Goal: Information Seeking & Learning: Learn about a topic

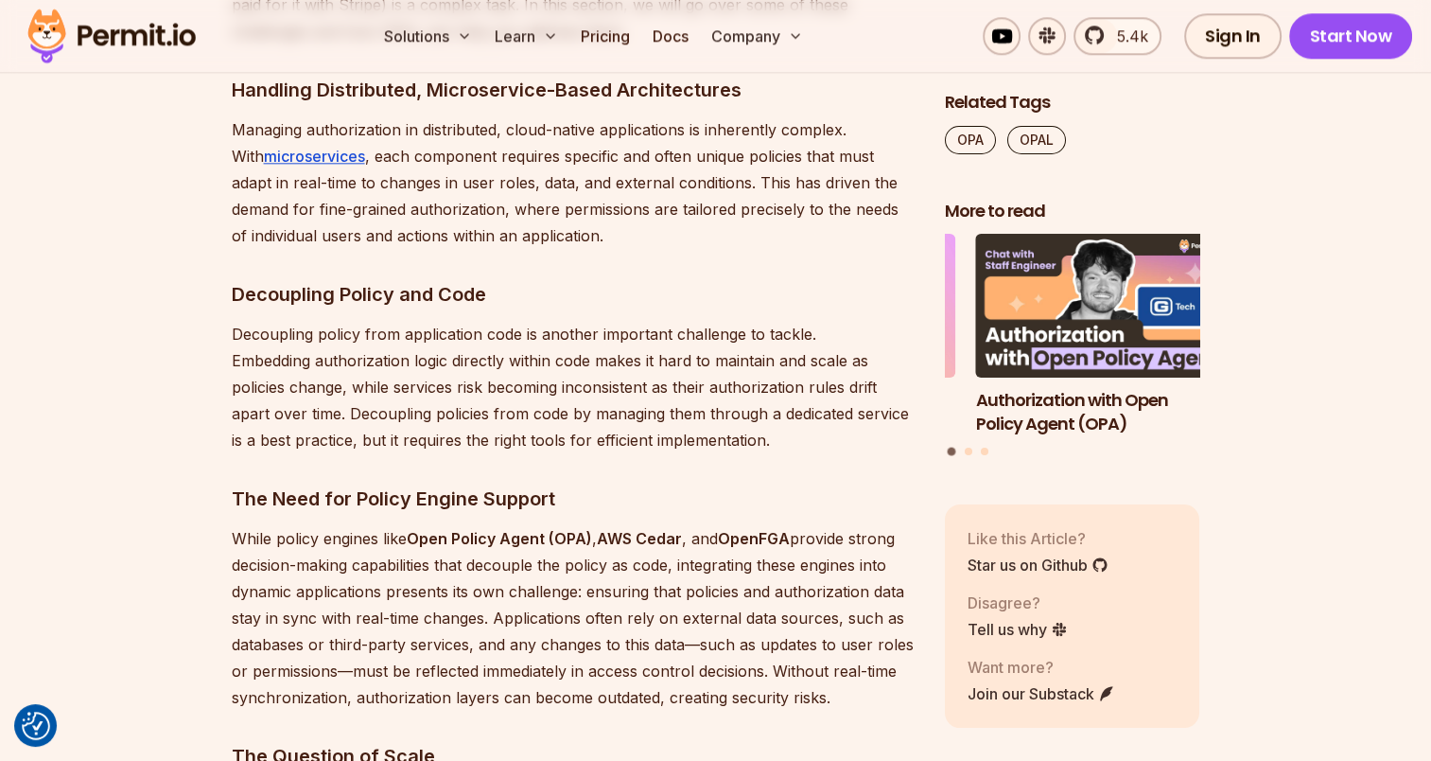
scroll to position [2459, 0]
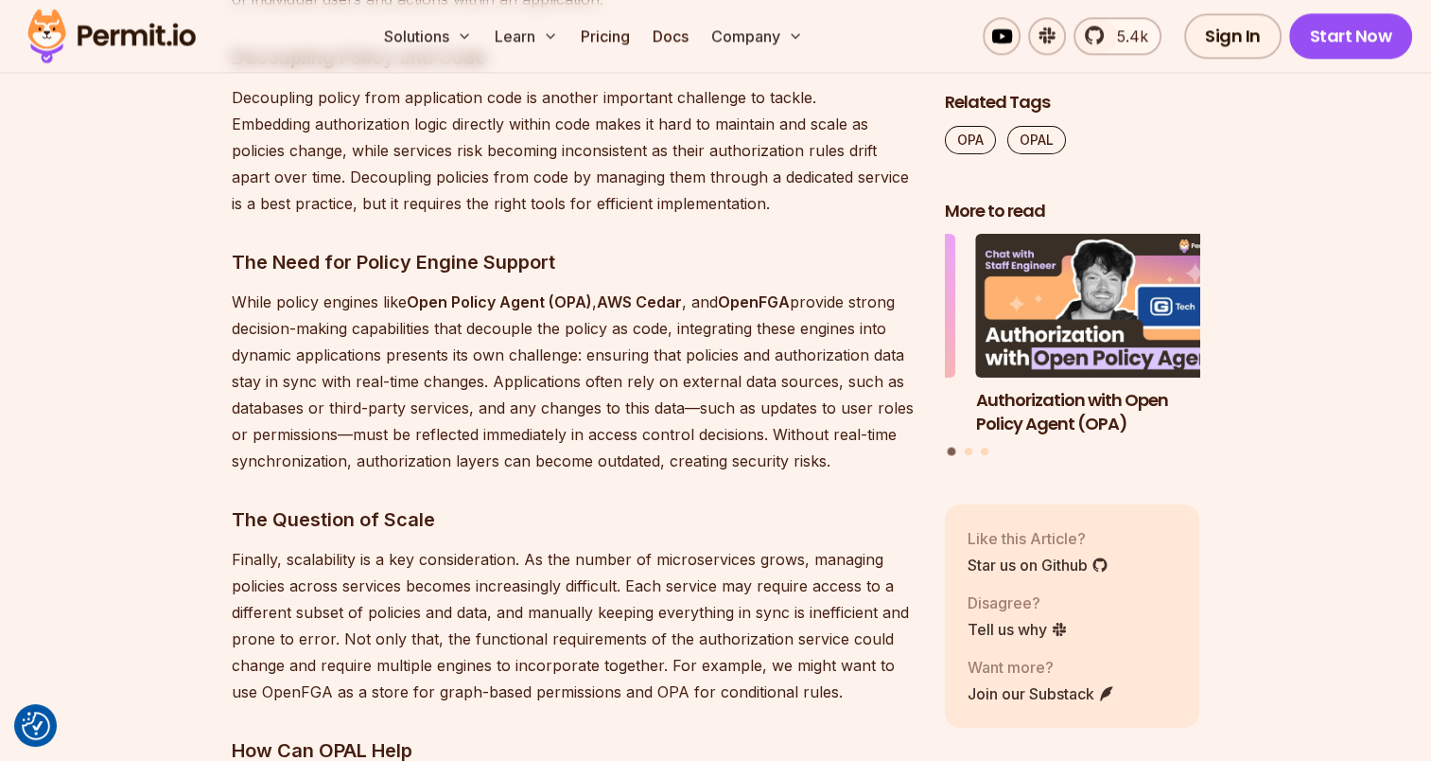
drag, startPoint x: 197, startPoint y: 534, endPoint x: 213, endPoint y: 500, distance: 36.8
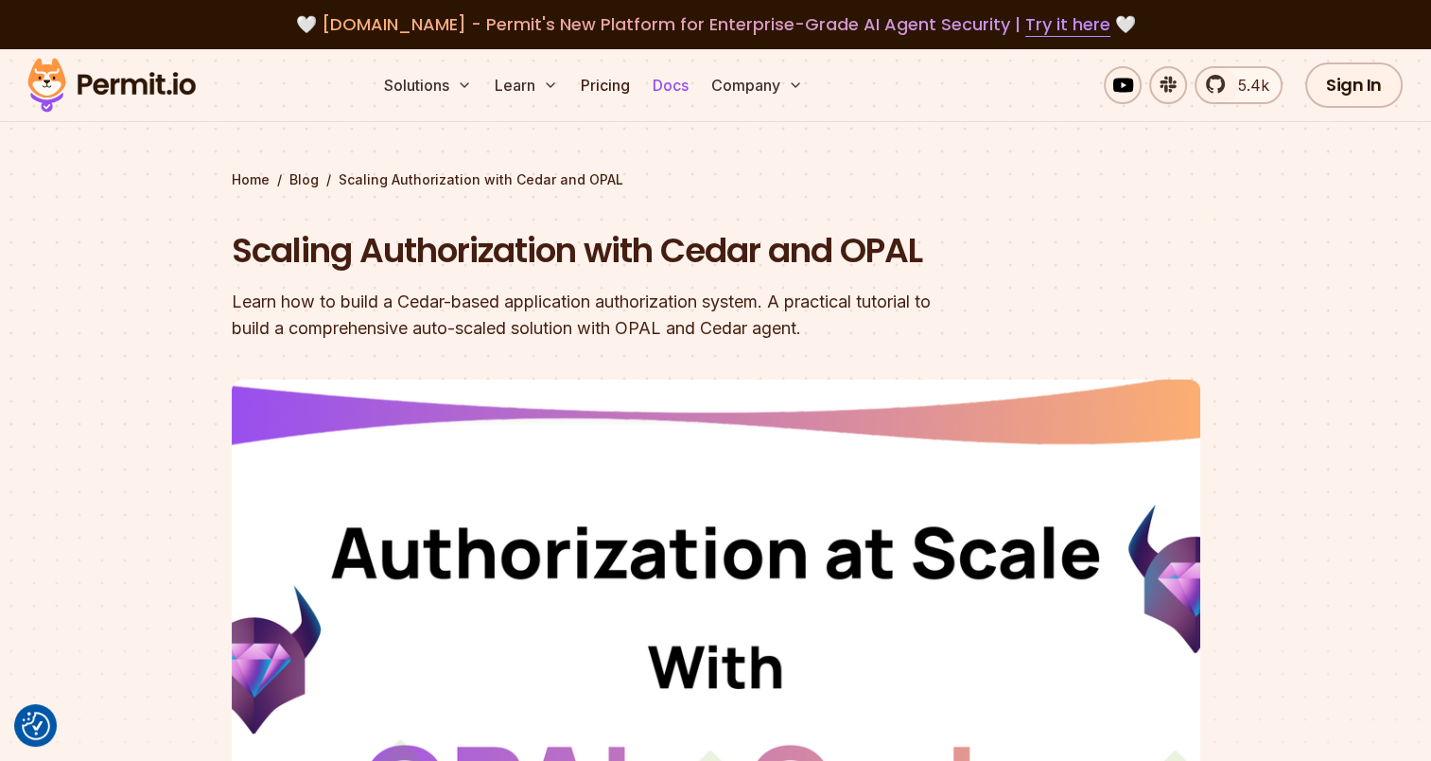
click at [663, 78] on link "Docs" at bounding box center [670, 85] width 51 height 38
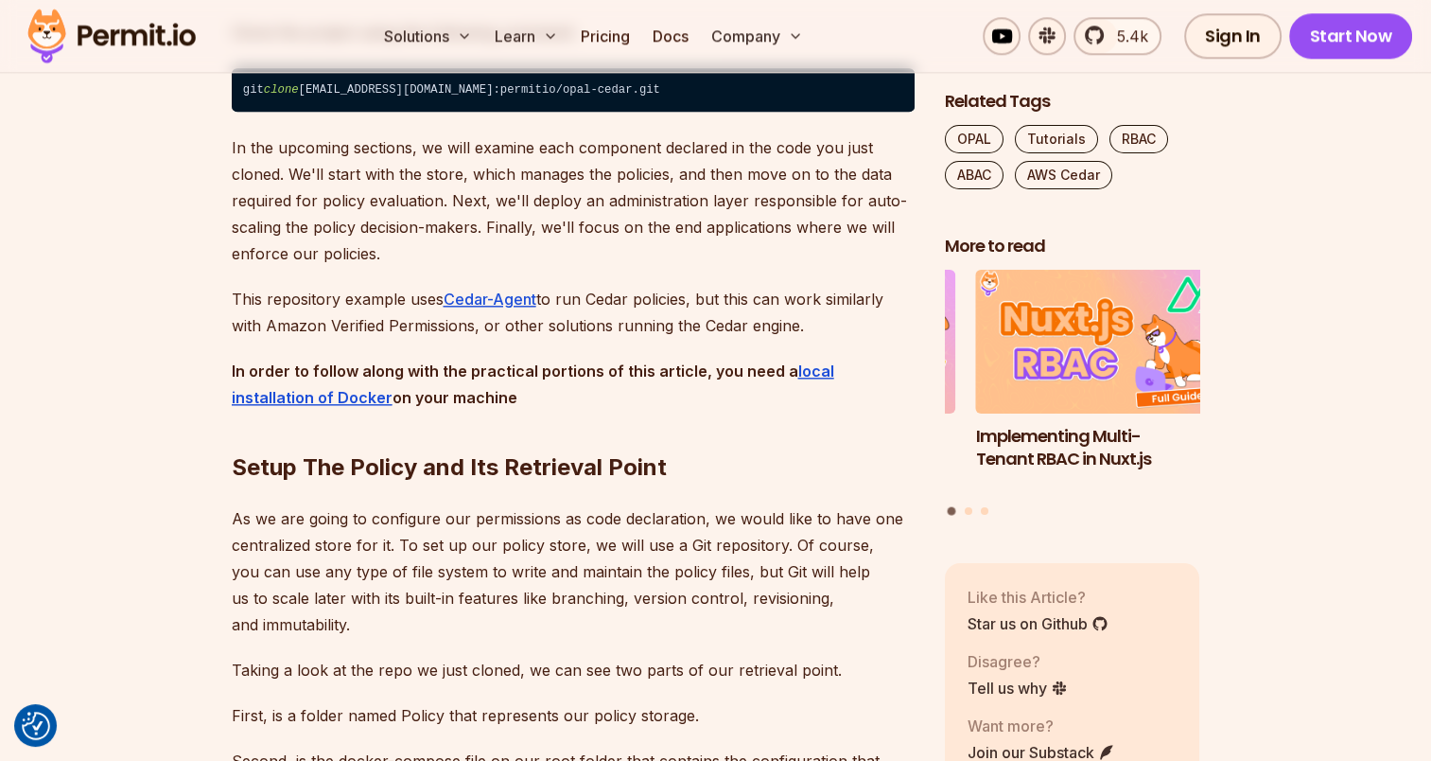
scroll to position [2081, 0]
